Goal: Transaction & Acquisition: Purchase product/service

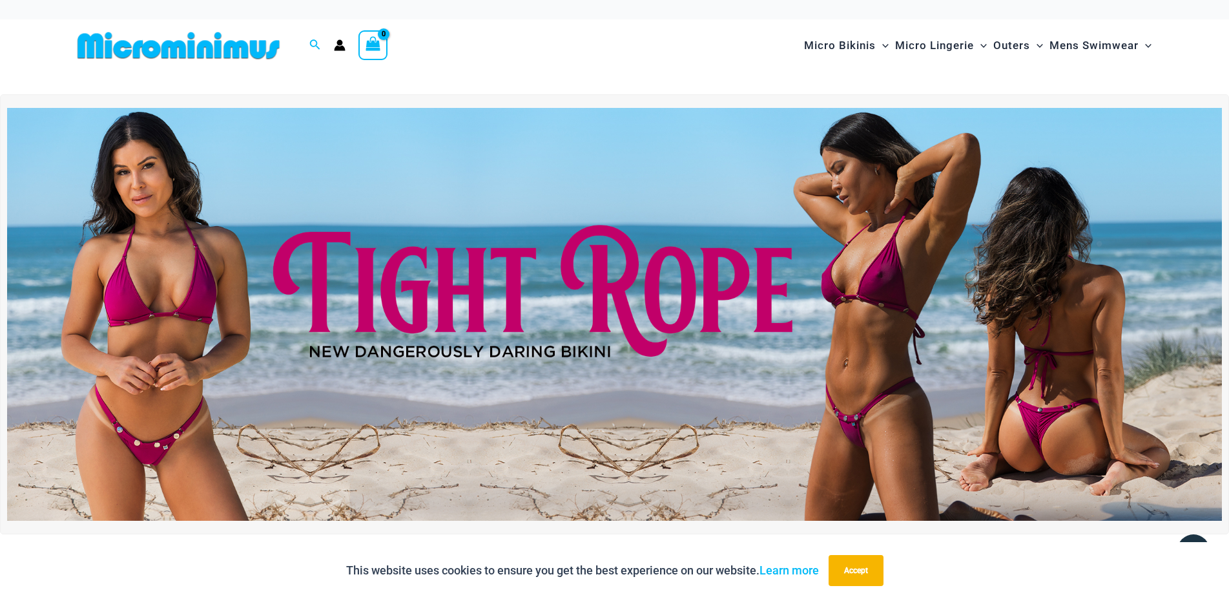
scroll to position [195, 0]
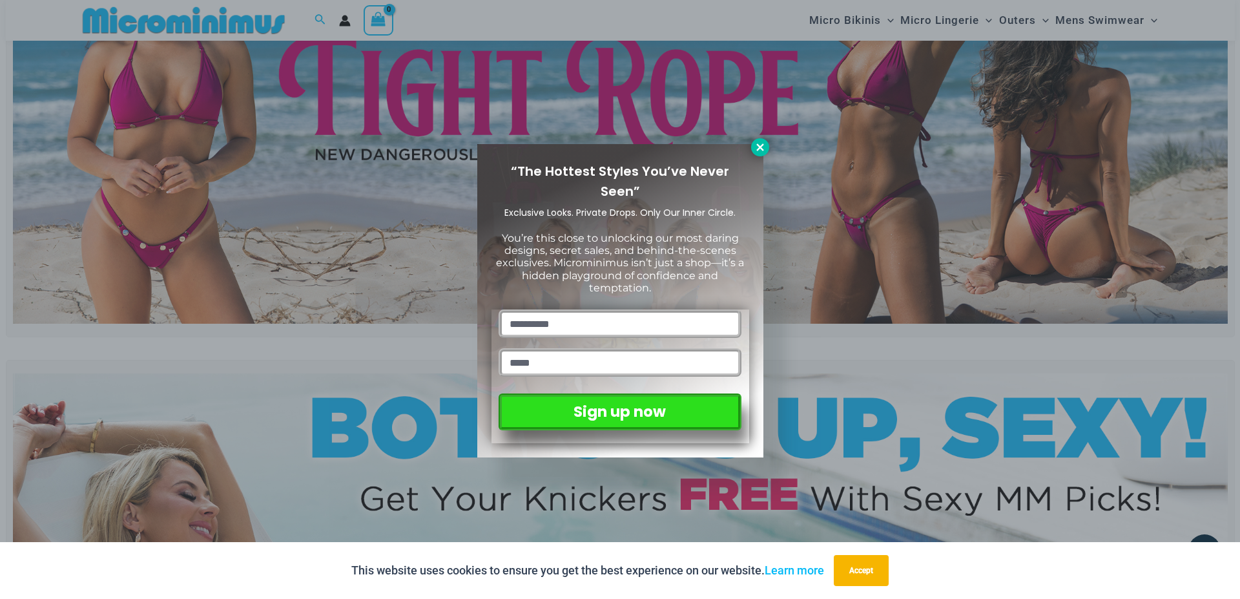
click at [763, 147] on icon at bounding box center [760, 147] width 12 height 12
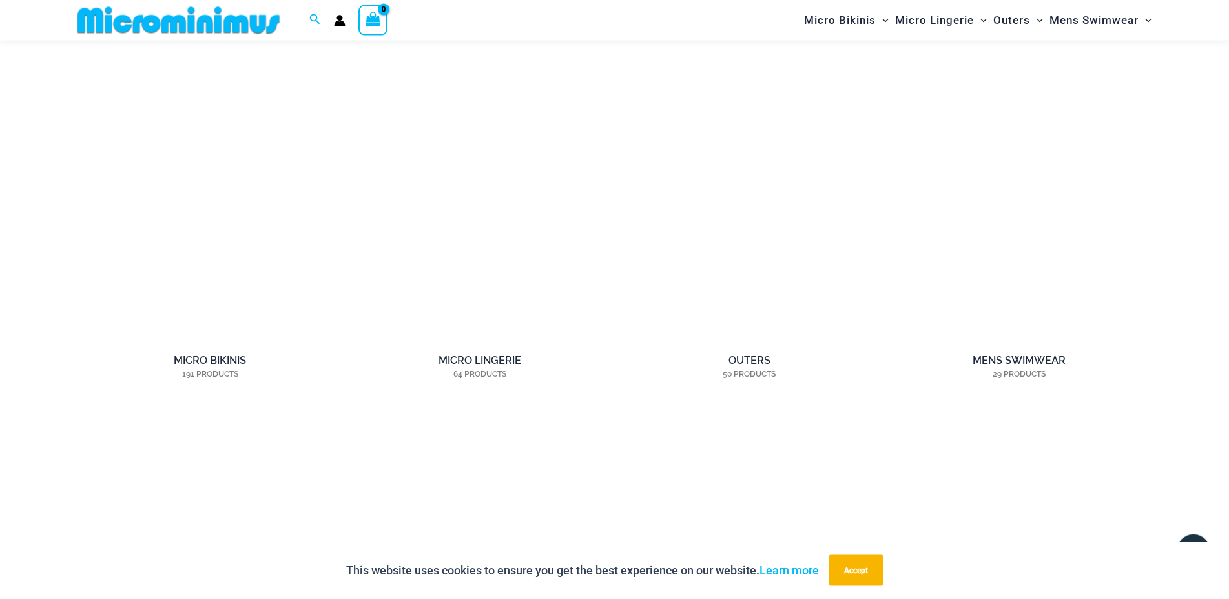
scroll to position [1249, 0]
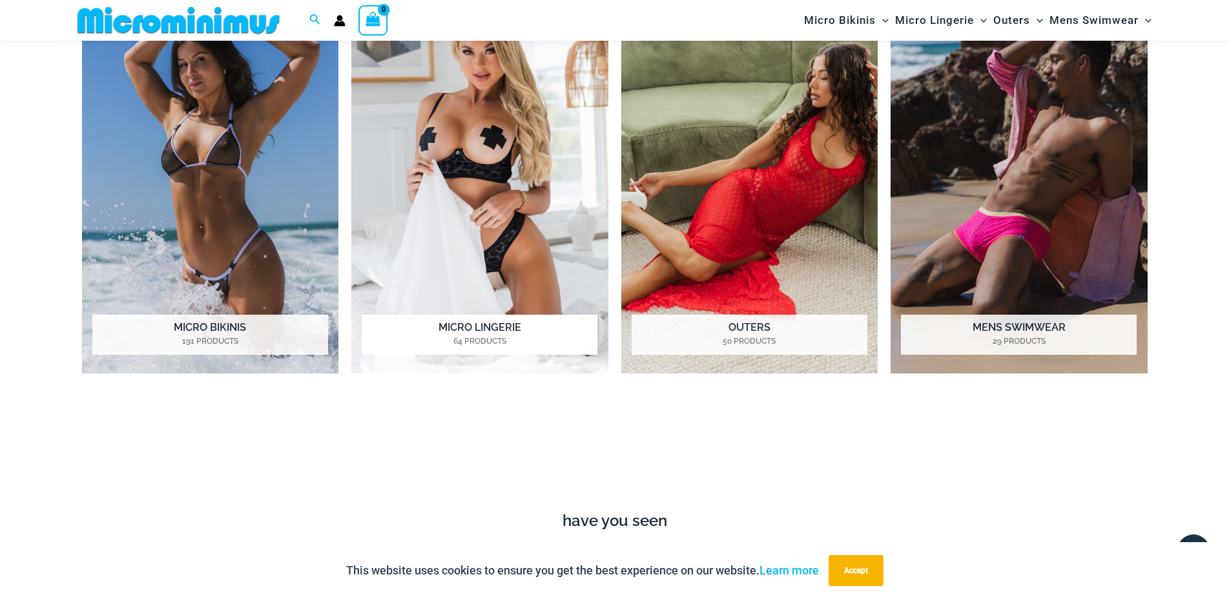
click at [475, 197] on img "Visit product category Micro Lingerie" at bounding box center [479, 176] width 257 height 395
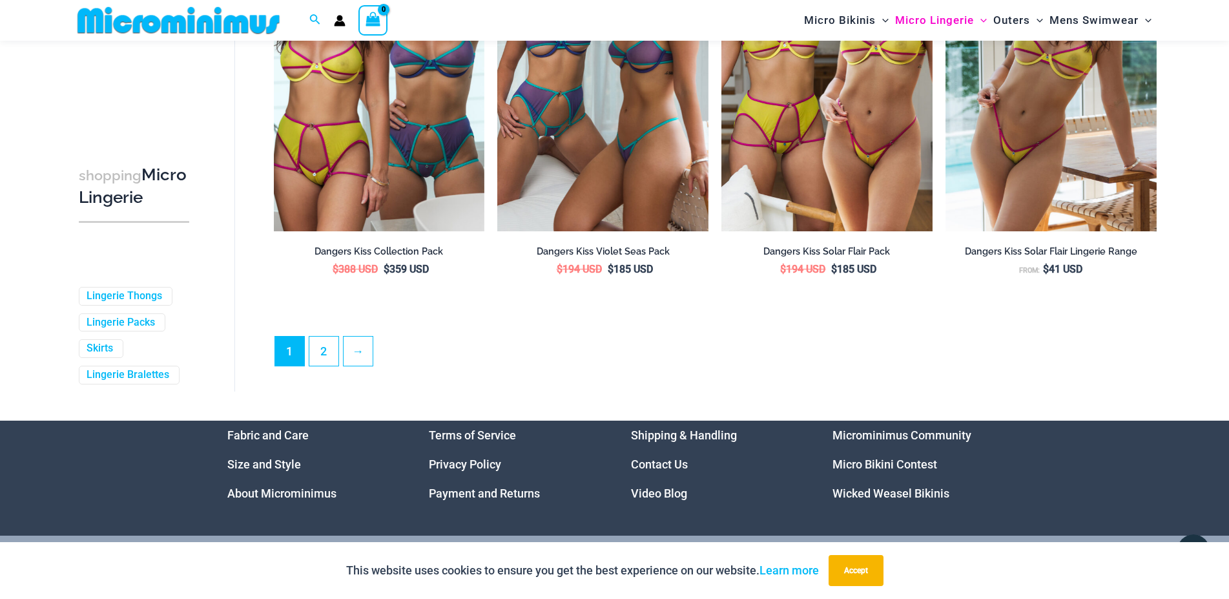
scroll to position [3415, 0]
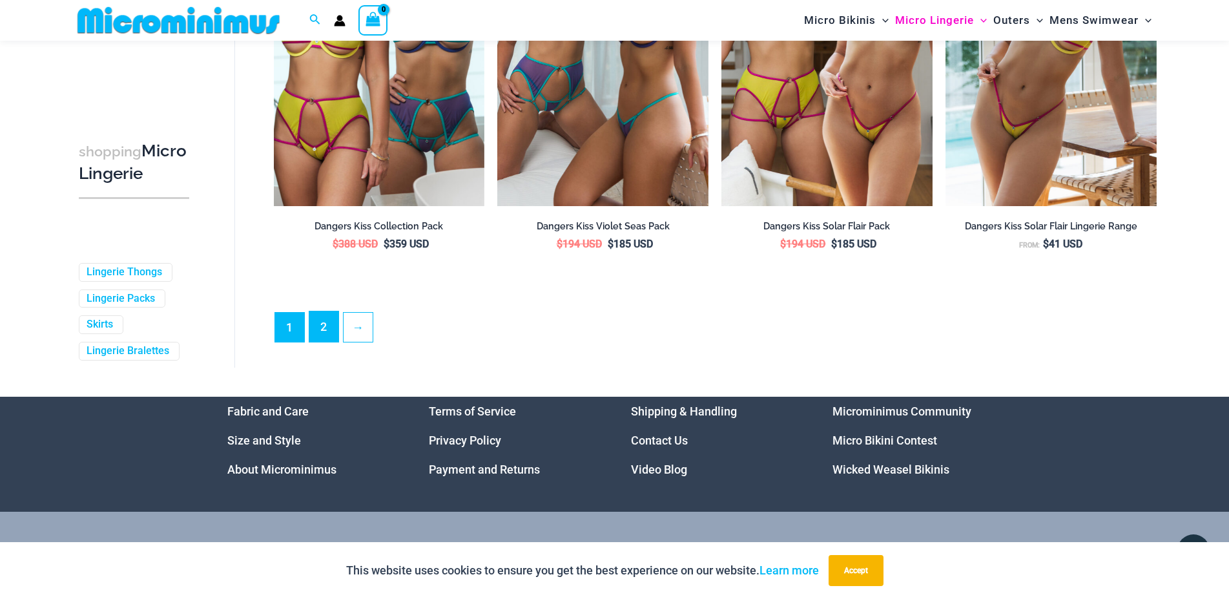
click at [331, 333] on link "2" at bounding box center [323, 326] width 29 height 30
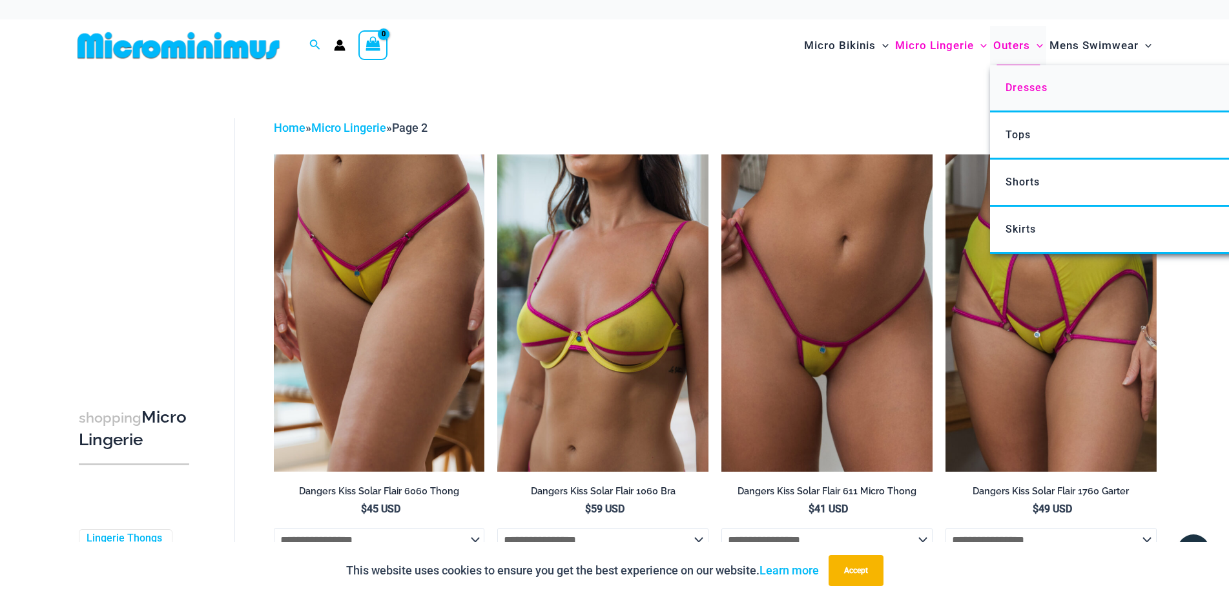
click at [1017, 85] on span "Dresses" at bounding box center [1027, 87] width 42 height 12
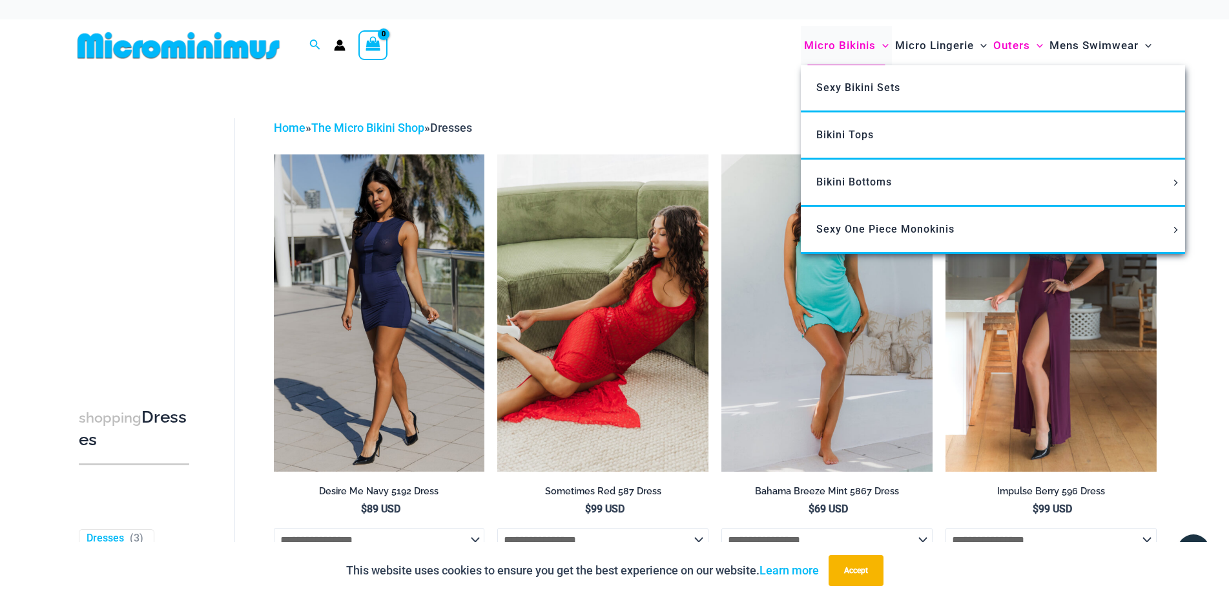
click at [858, 45] on span "Micro Bikinis" at bounding box center [840, 45] width 72 height 33
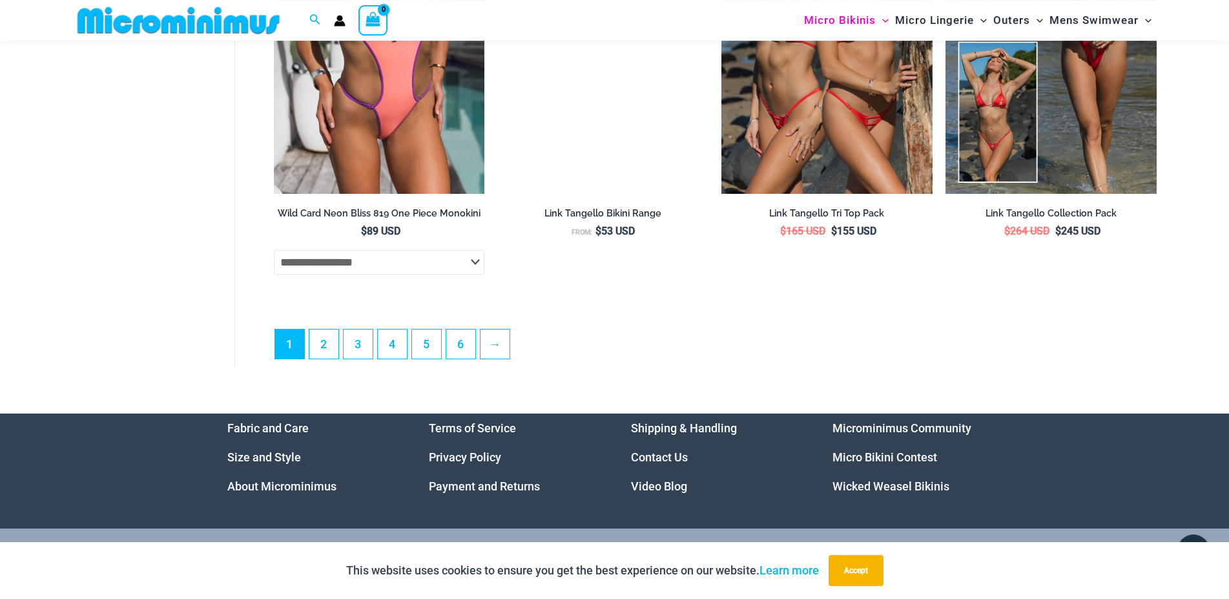
scroll to position [3678, 0]
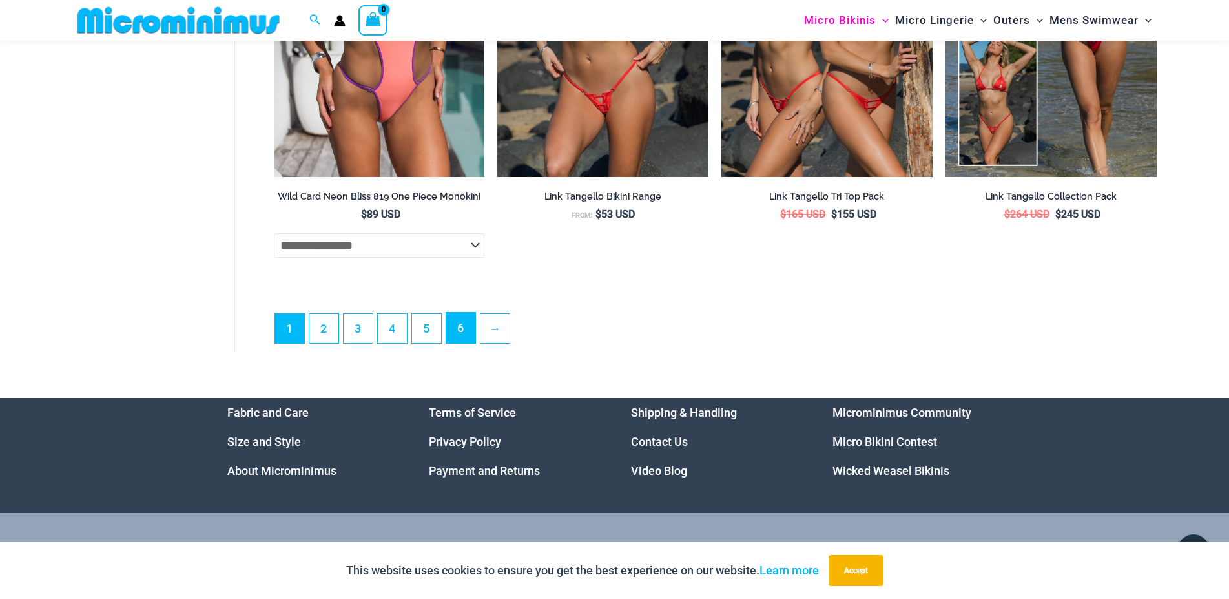
click at [449, 342] on link "6" at bounding box center [460, 328] width 29 height 30
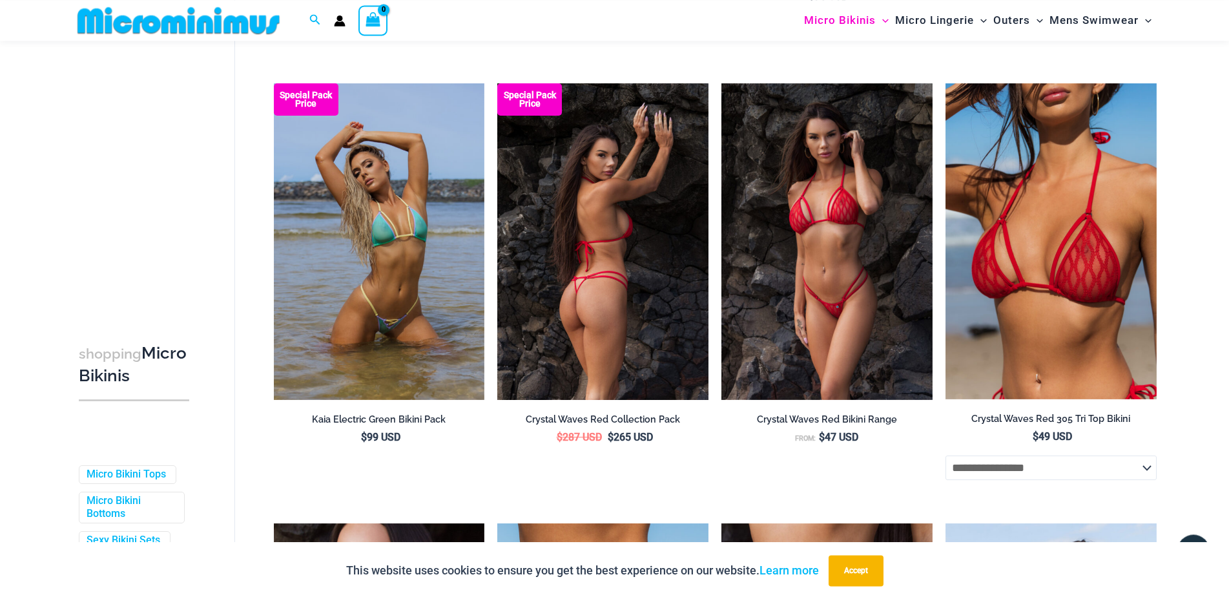
scroll to position [2822, 0]
